Goal: Entertainment & Leisure: Consume media (video, audio)

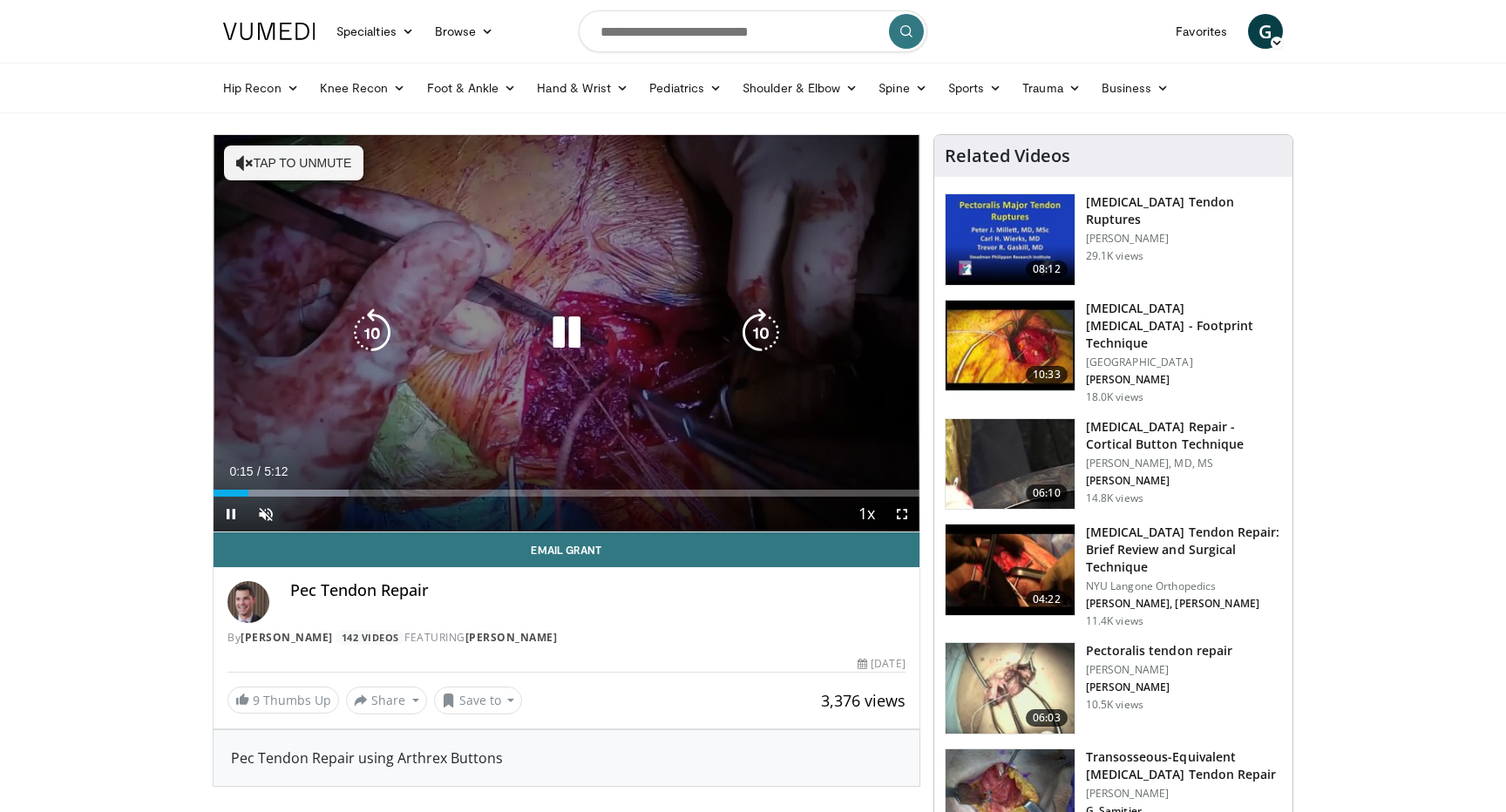
click at [321, 167] on button "Tap to unmute" at bounding box center [293, 163] width 139 height 35
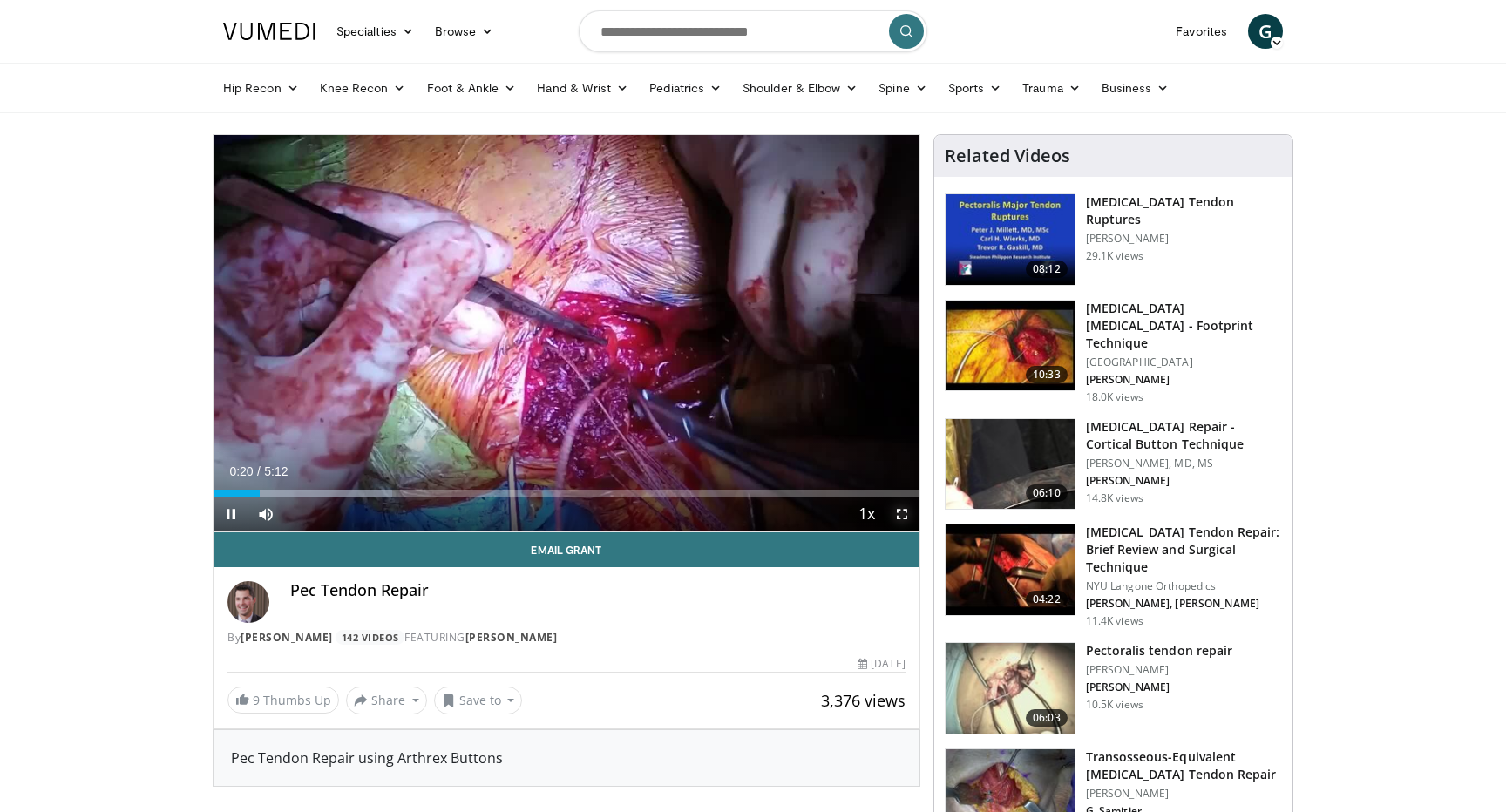
click at [896, 511] on span "Video Player" at bounding box center [902, 513] width 35 height 35
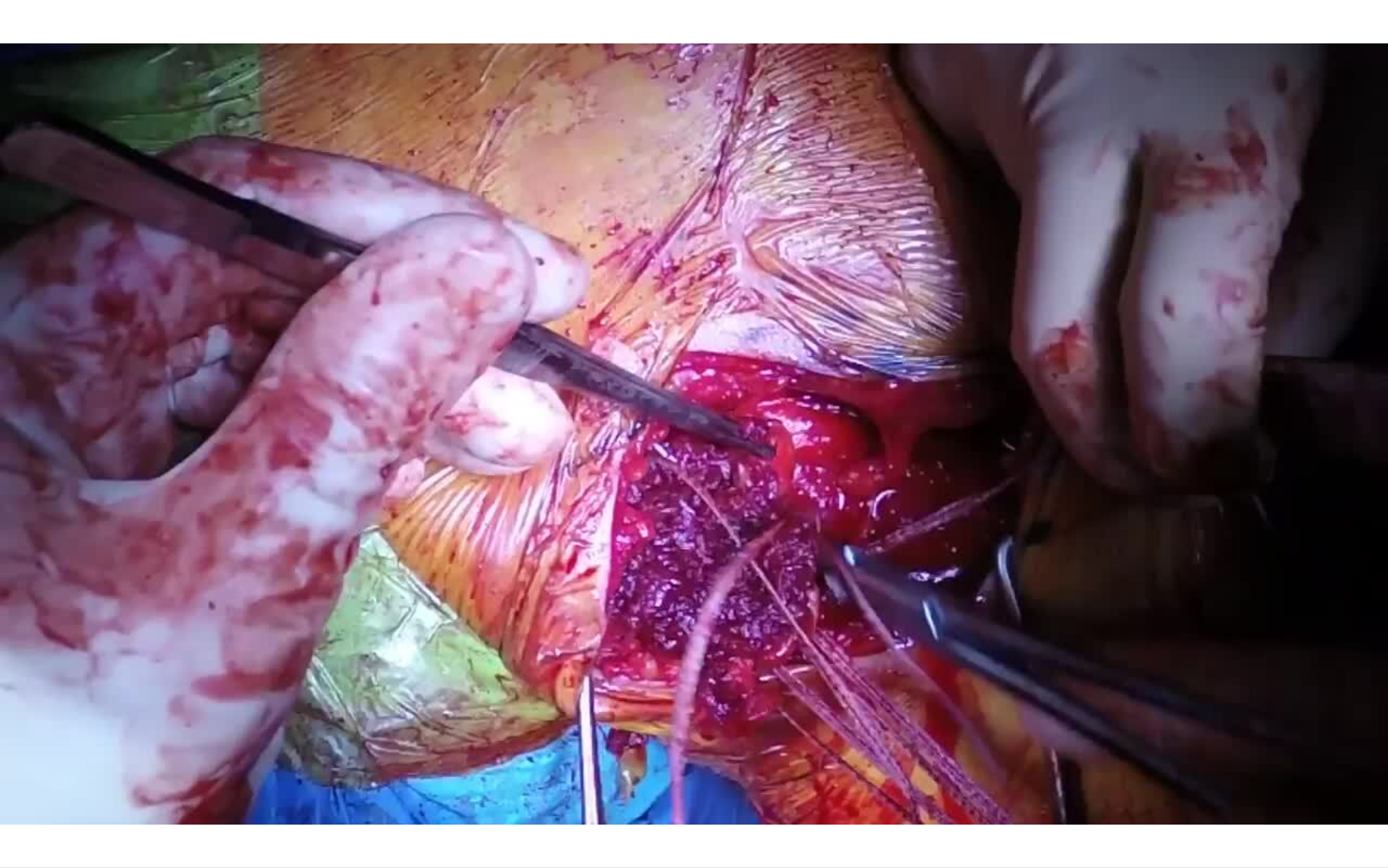
click at [730, 748] on div "10 seconds Tap to unmute" at bounding box center [694, 433] width 1388 height 867
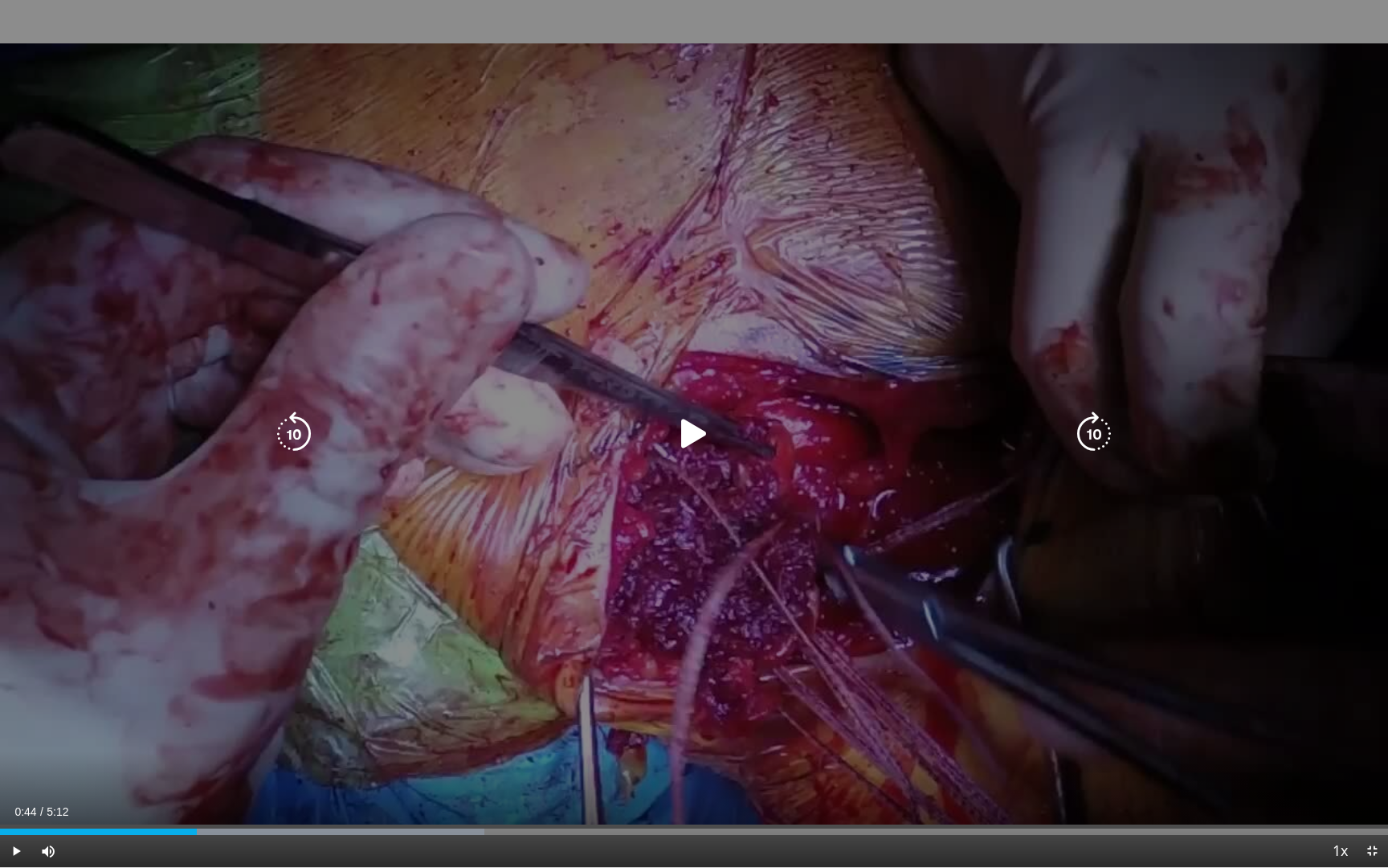
click at [1146, 605] on div "10 seconds Tap to unmute" at bounding box center [694, 433] width 1388 height 867
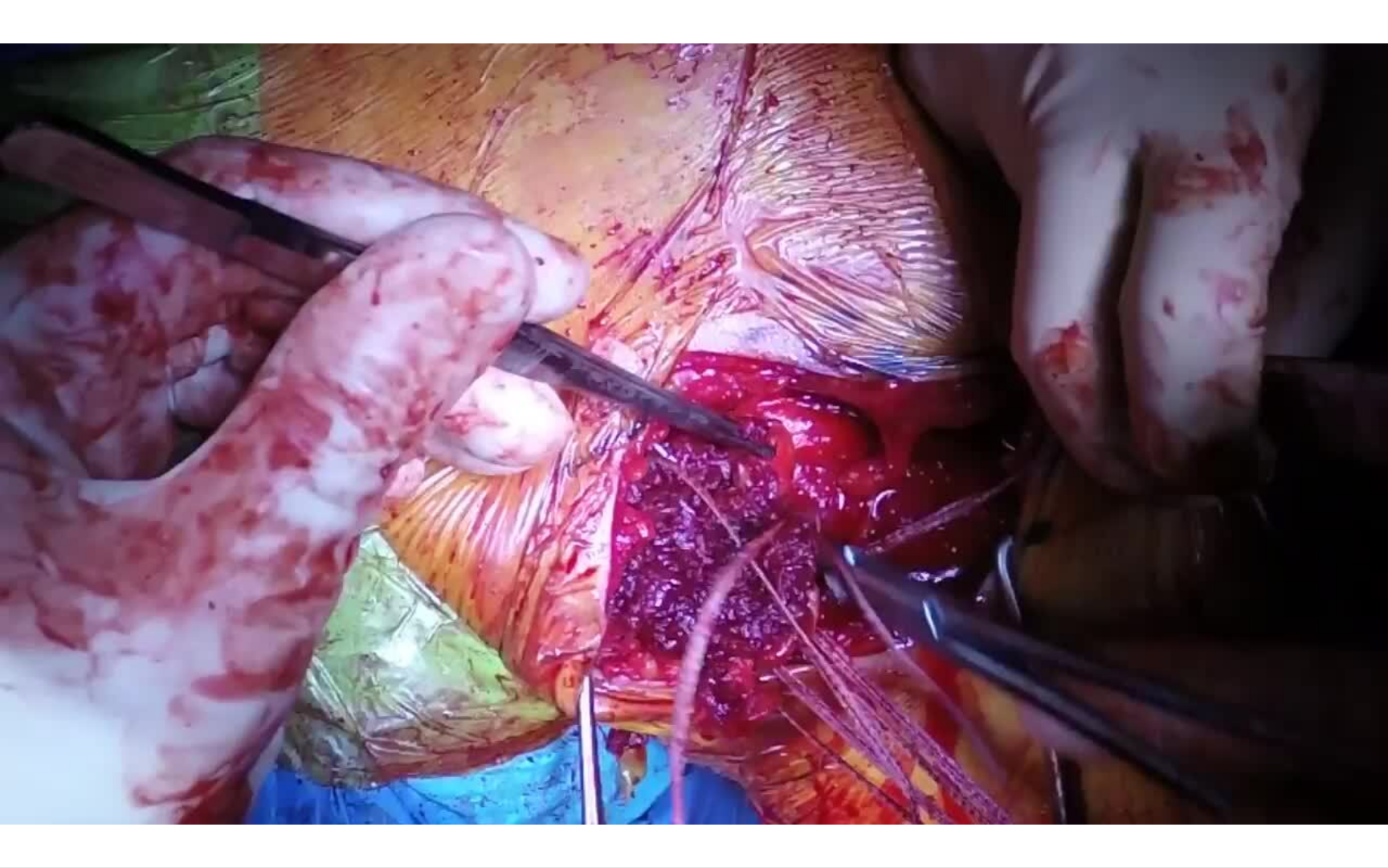
click at [1253, 748] on video-js "**********" at bounding box center [694, 434] width 1388 height 868
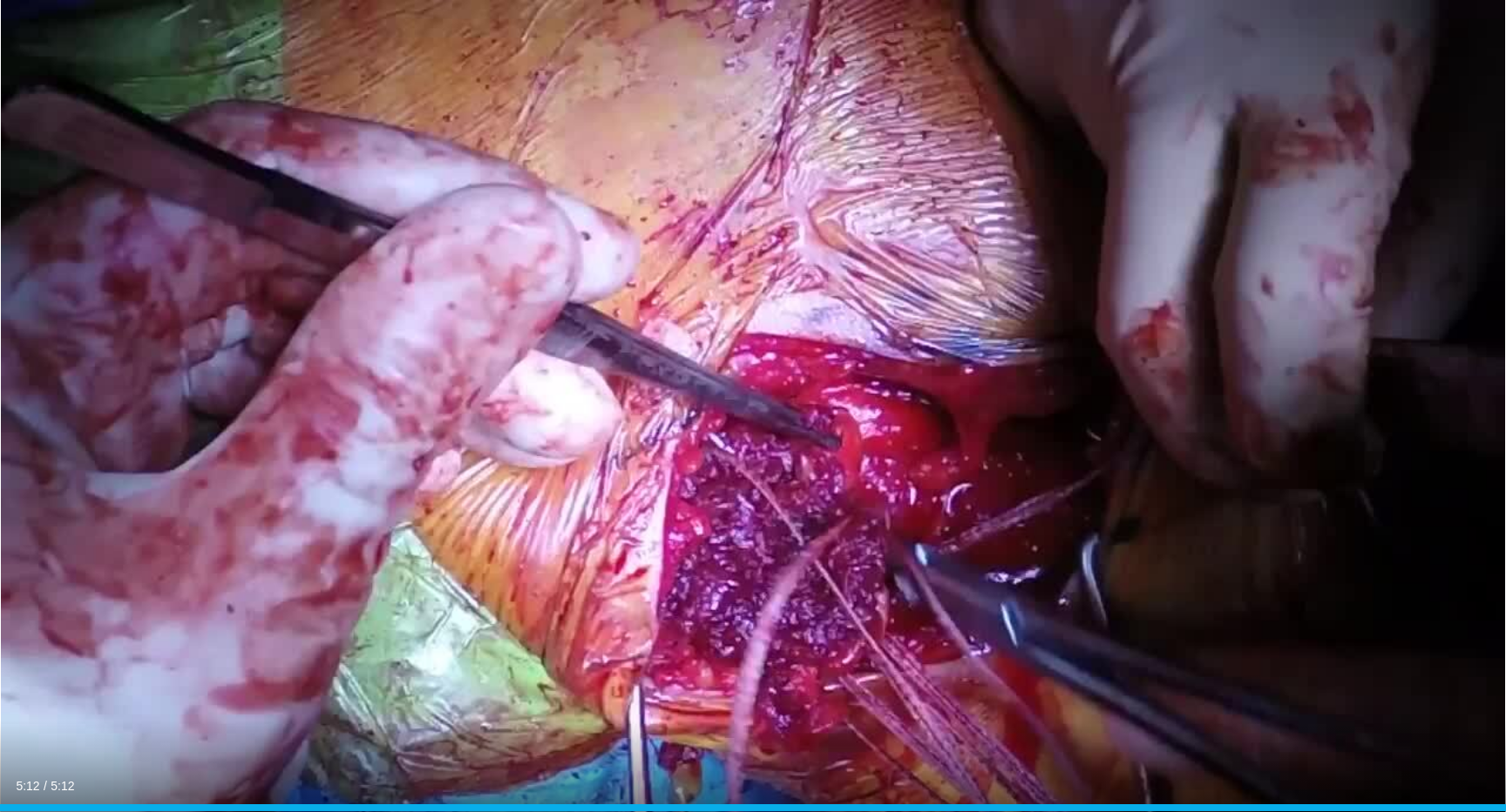
scroll to position [394, 0]
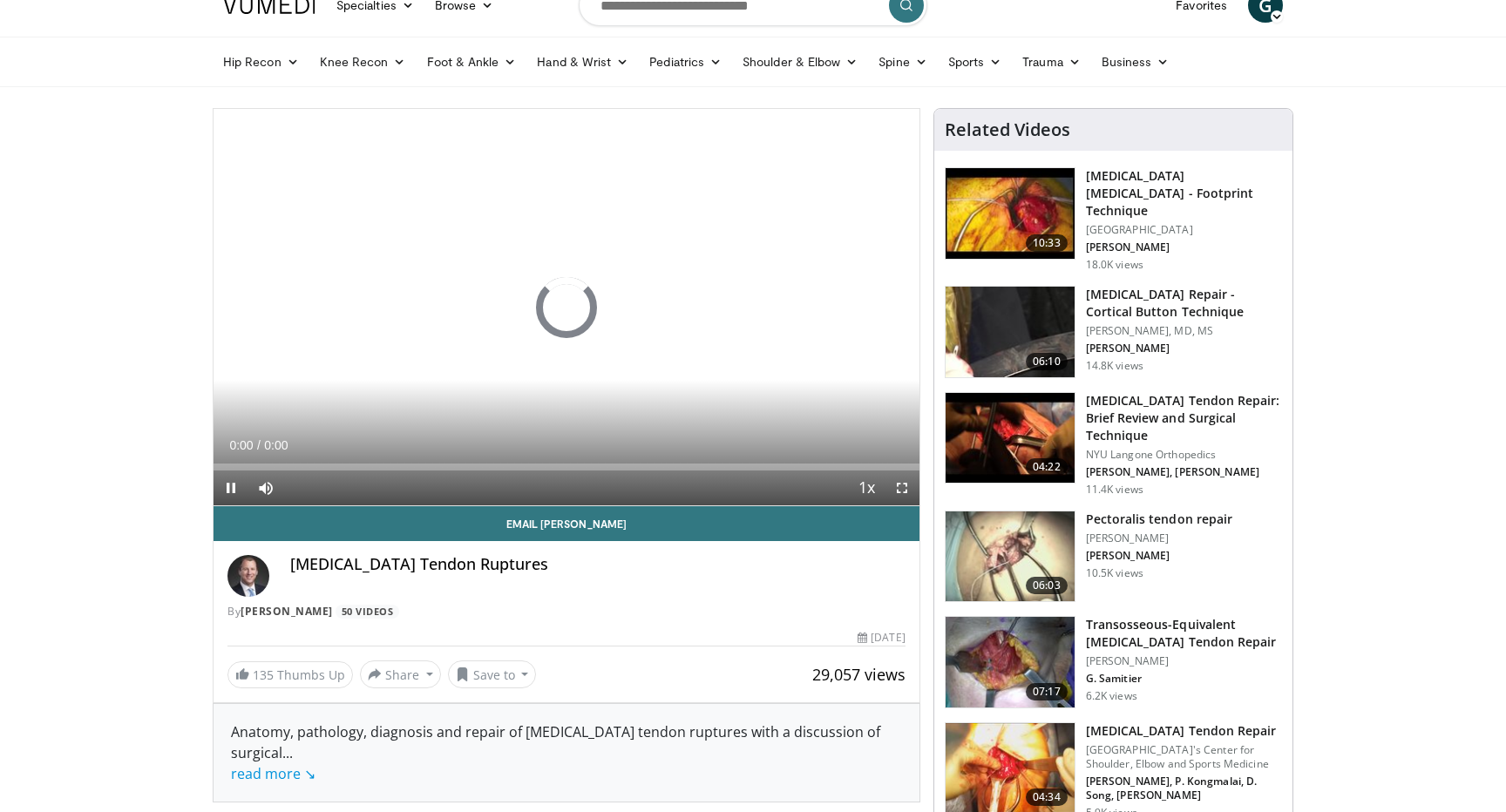
scroll to position [28, 0]
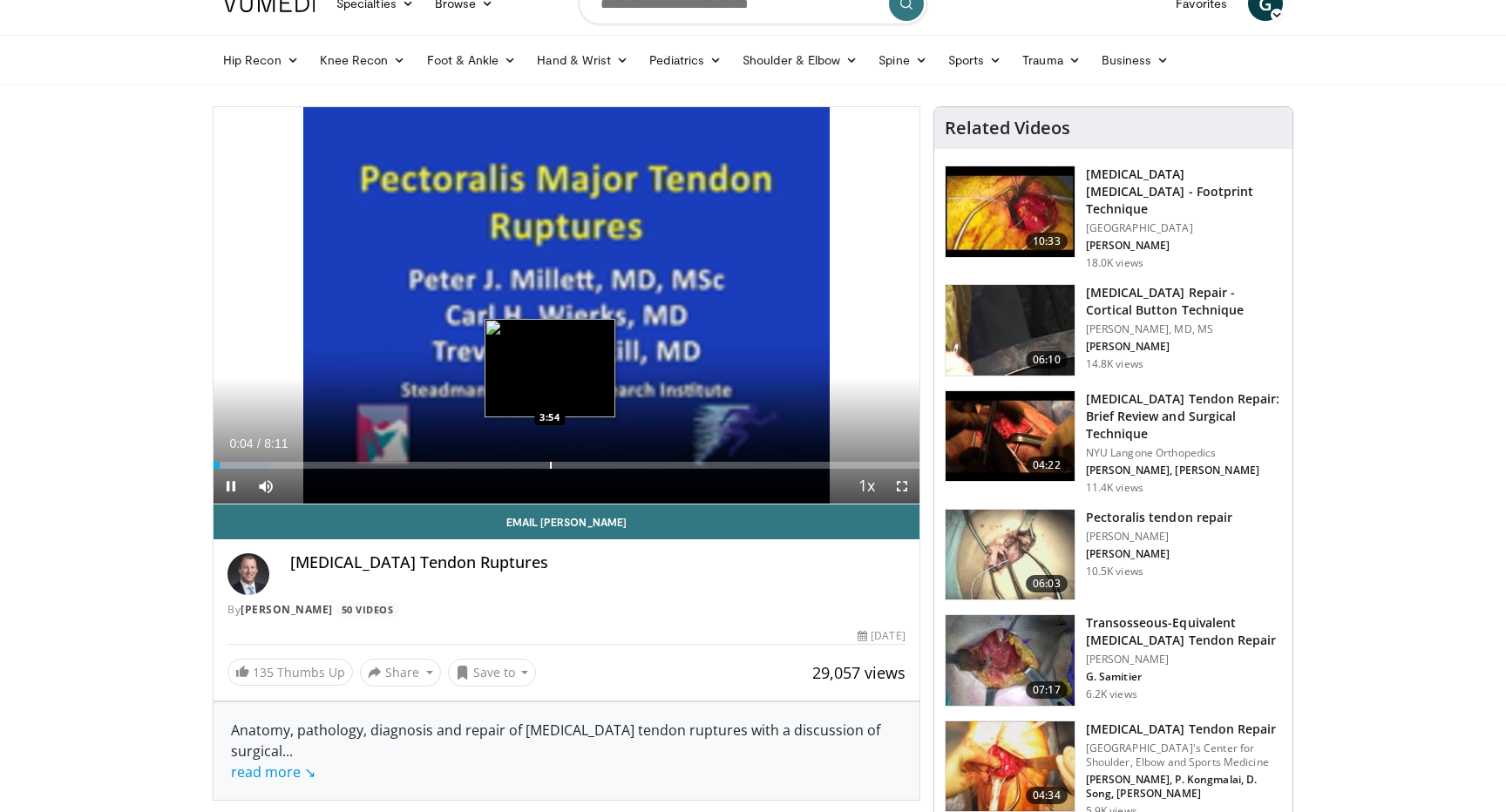
click at [550, 467] on div "Progress Bar" at bounding box center [551, 466] width 2 height 7
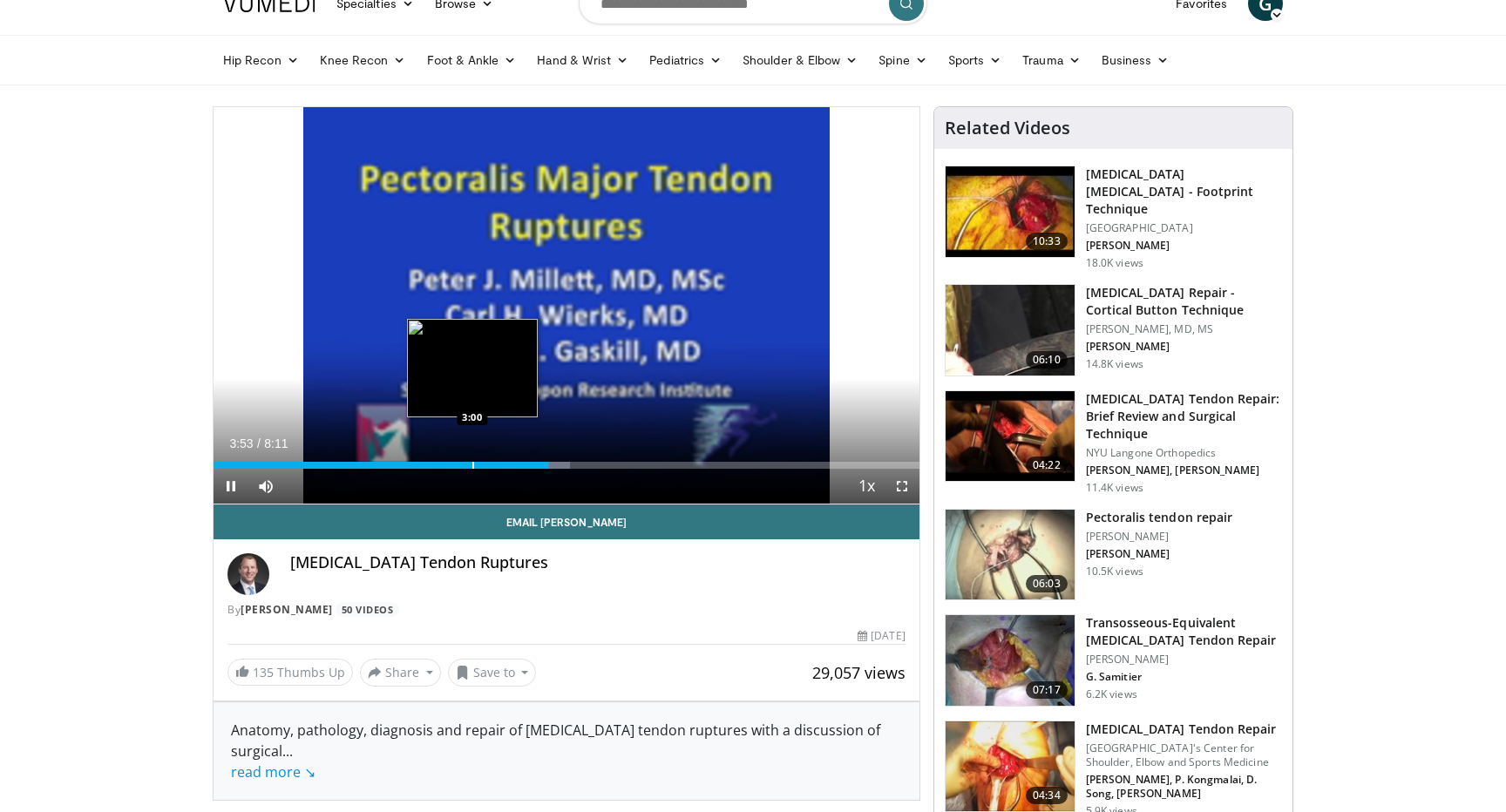
click at [455, 457] on div "Loaded : 50.49% 3:53 3:00" at bounding box center [566, 460] width 706 height 17
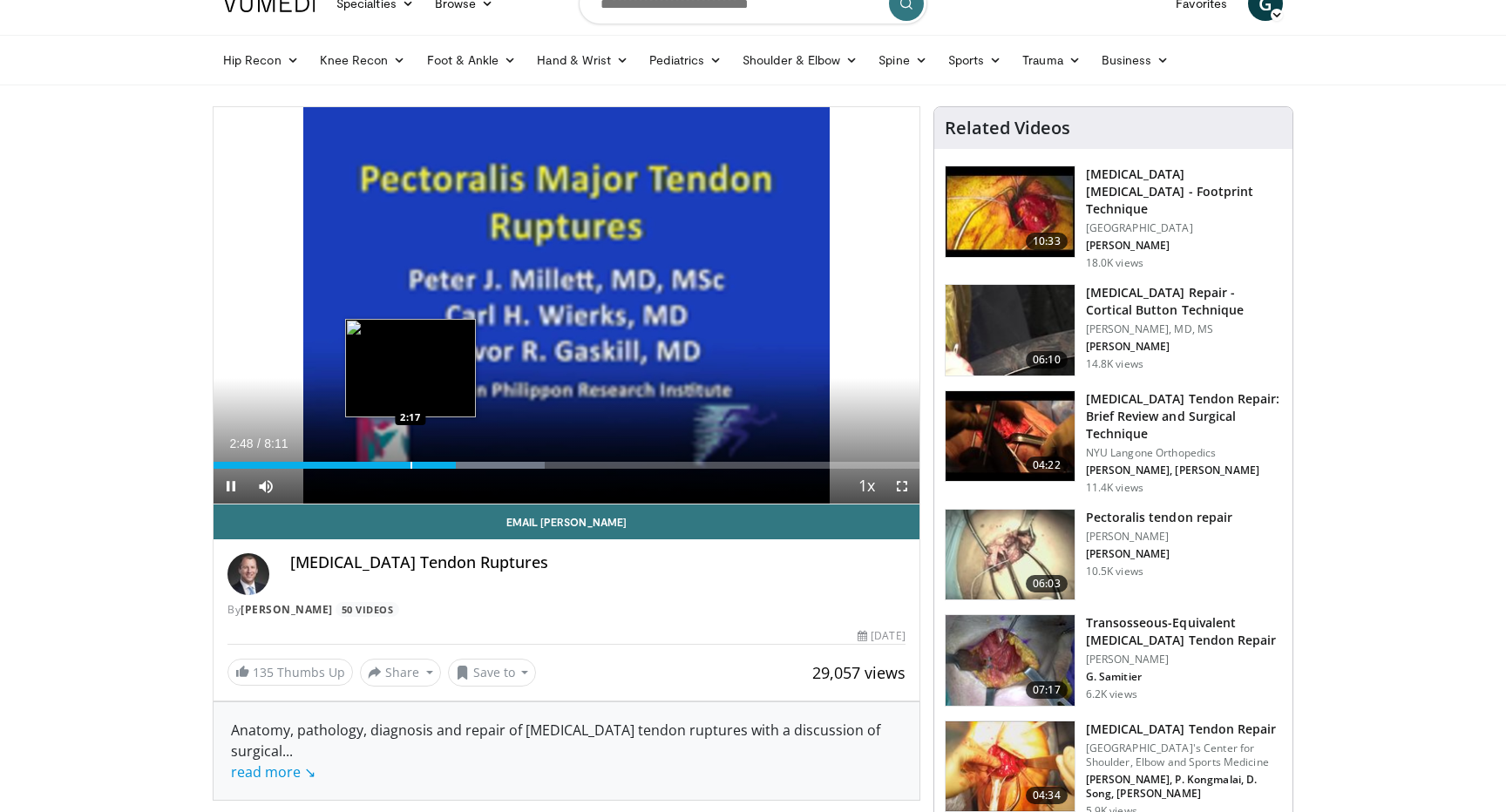
click at [410, 465] on div "Progress Bar" at bounding box center [411, 466] width 2 height 7
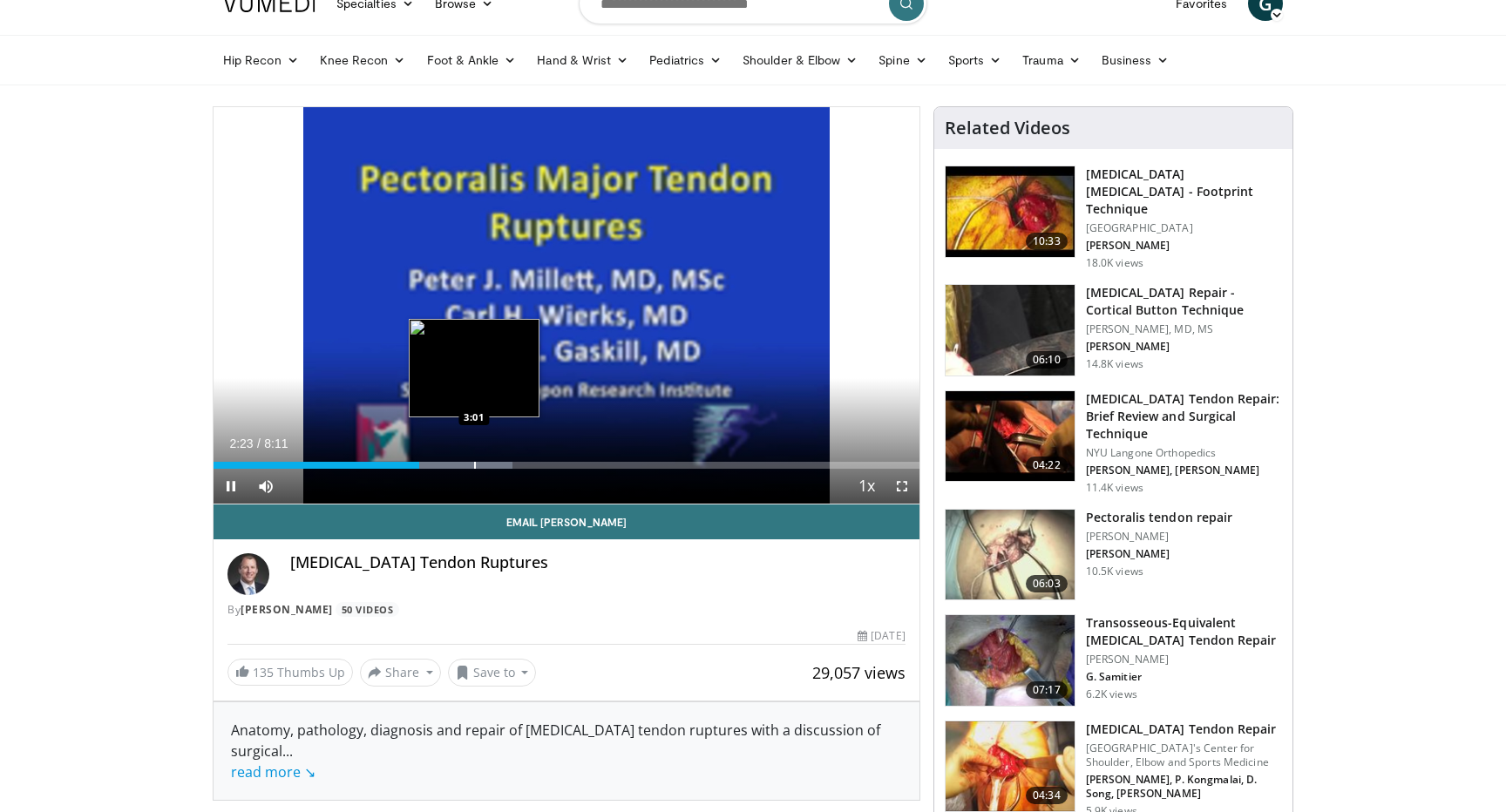
click at [472, 465] on div "Progress Bar" at bounding box center [457, 466] width 113 height 7
click at [501, 462] on div "Progress Bar" at bounding box center [502, 466] width 2 height 7
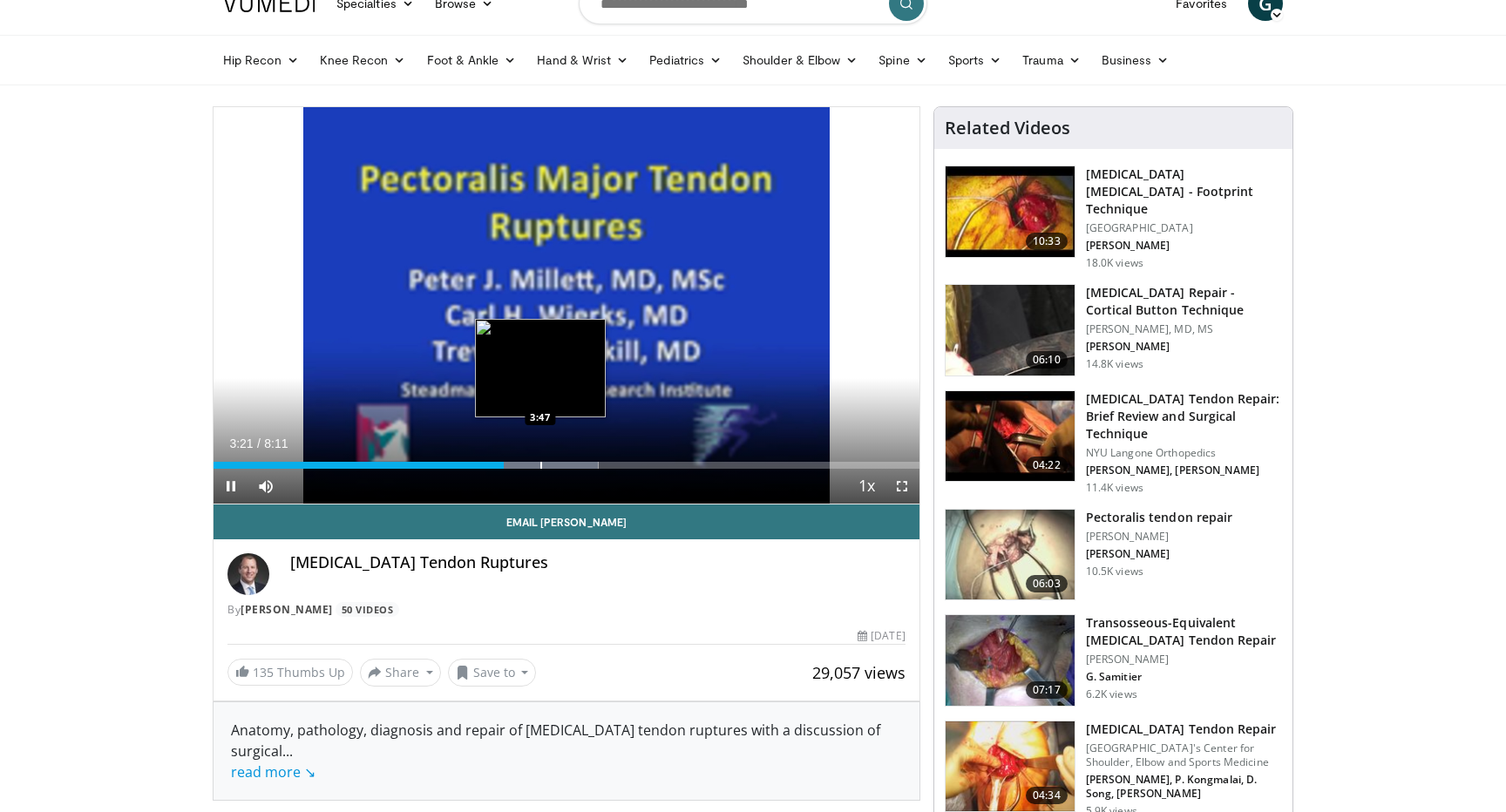
click at [540, 462] on div "Progress Bar" at bounding box center [541, 466] width 2 height 7
click at [563, 462] on div "Progress Bar" at bounding box center [564, 466] width 2 height 7
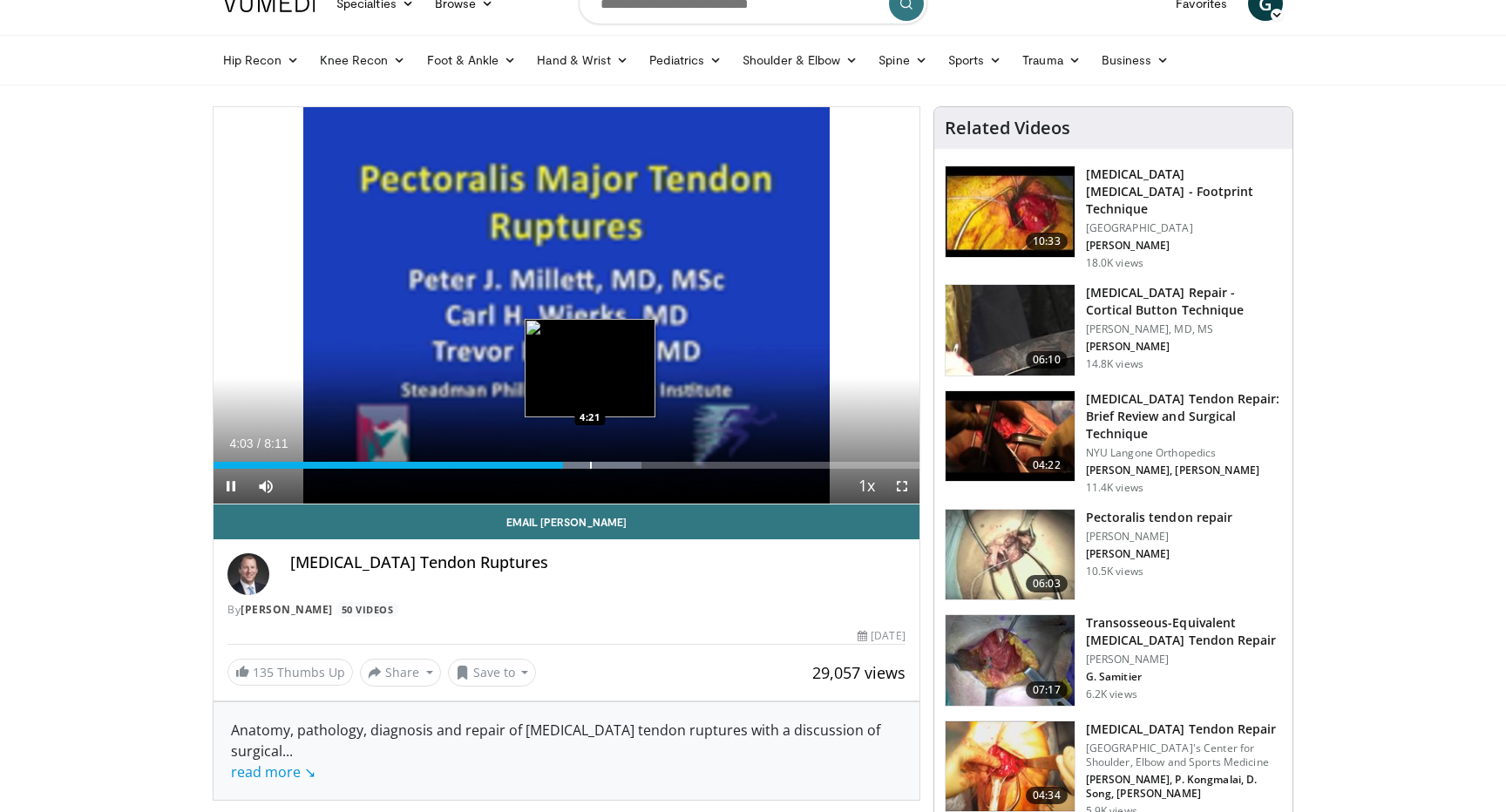
click at [590, 460] on div "Loaded : 60.59% 4:03 4:21" at bounding box center [566, 460] width 706 height 17
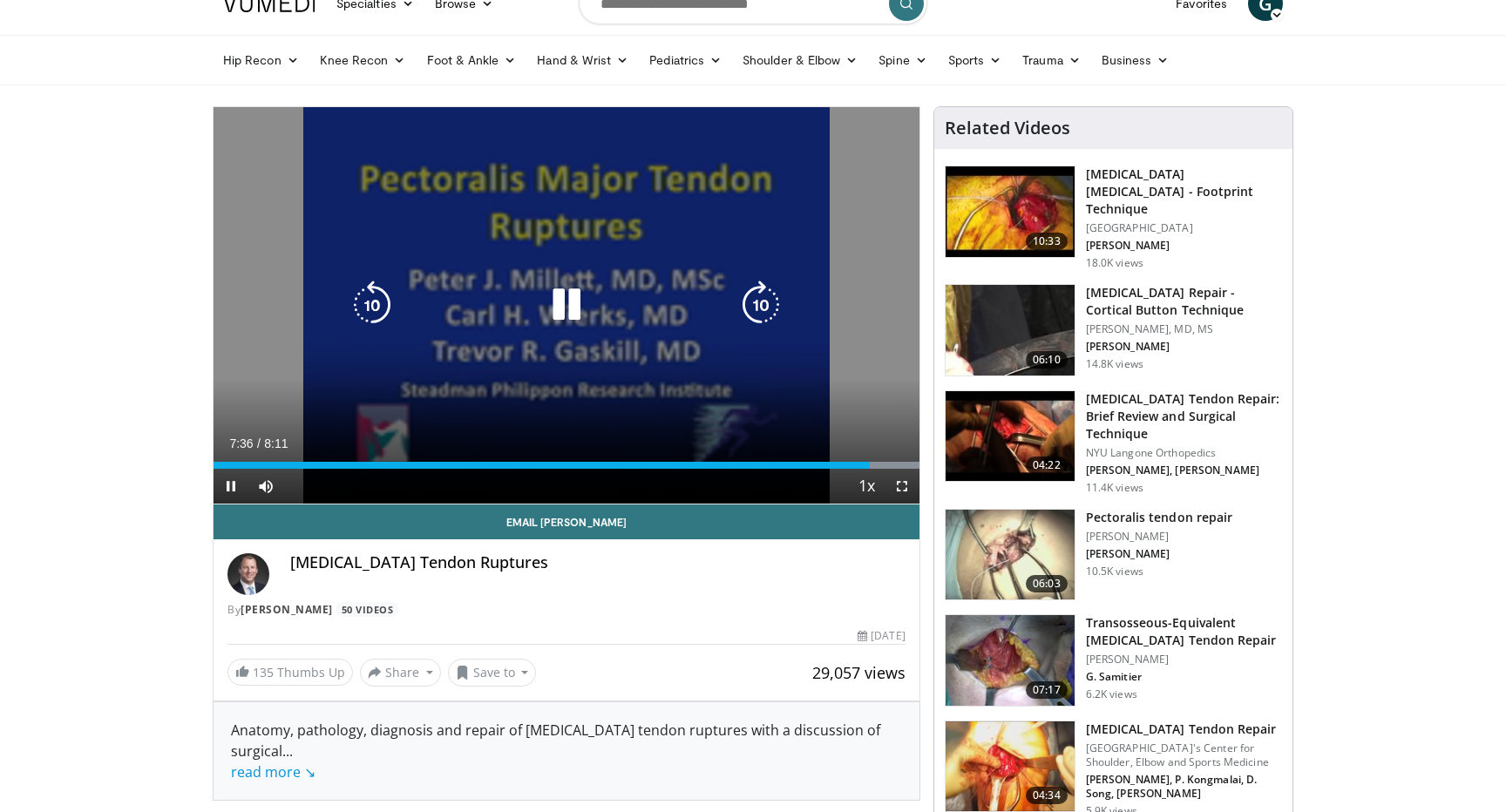
click at [504, 250] on div "10 seconds Tap to unmute" at bounding box center [566, 306] width 706 height 396
